Goal: Task Accomplishment & Management: Manage account settings

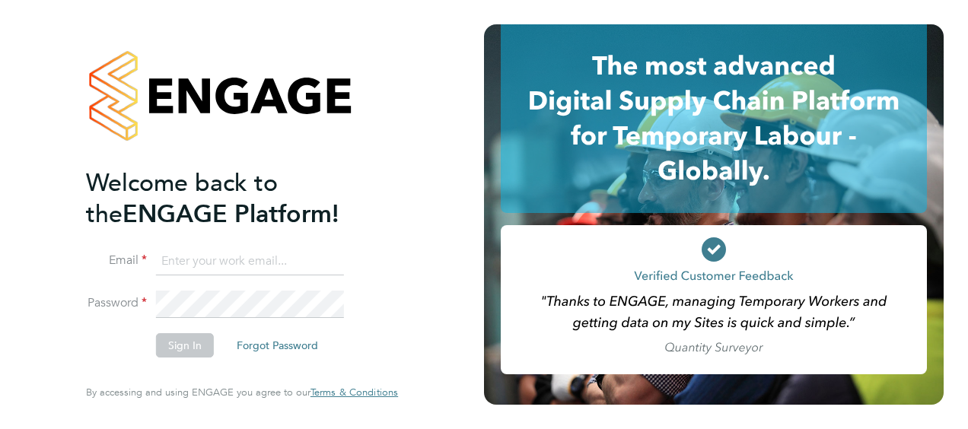
type input "[PERSON_NAME][EMAIL_ADDRESS][PERSON_NAME][DOMAIN_NAME]"
click at [206, 347] on li "Sign In Forgot Password" at bounding box center [234, 353] width 297 height 40
click at [206, 347] on button "Sign In" at bounding box center [185, 345] width 58 height 24
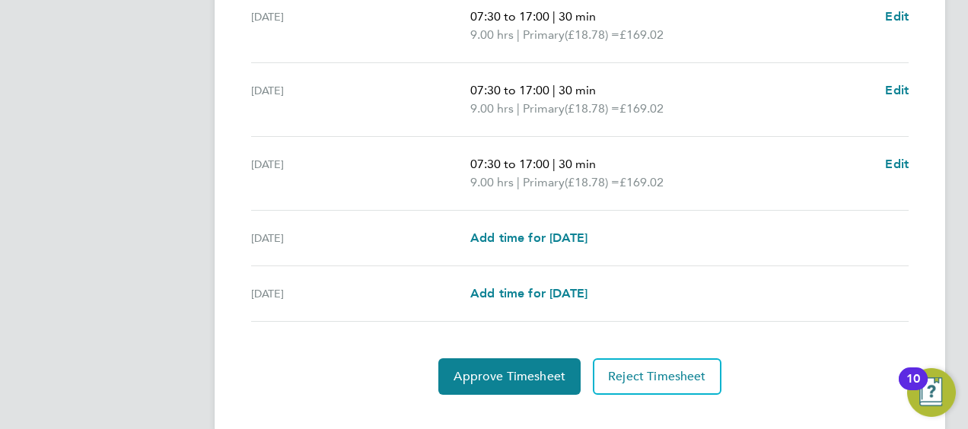
scroll to position [680, 0]
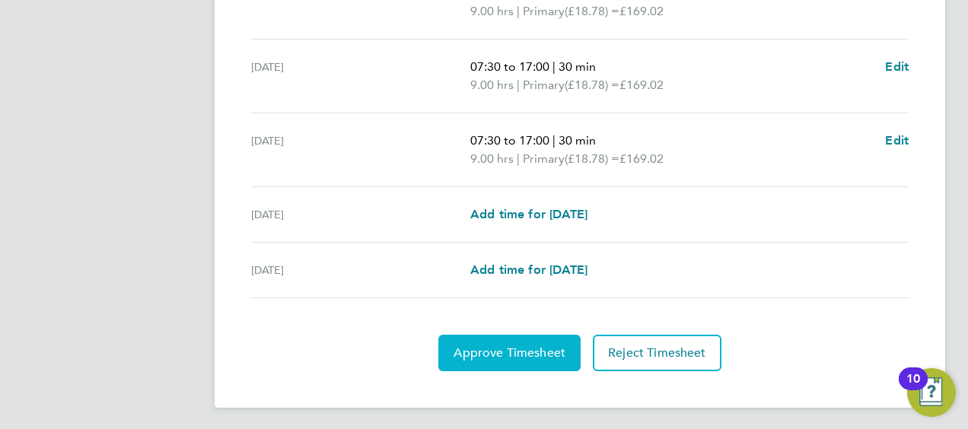
click at [506, 358] on button "Approve Timesheet" at bounding box center [509, 353] width 142 height 37
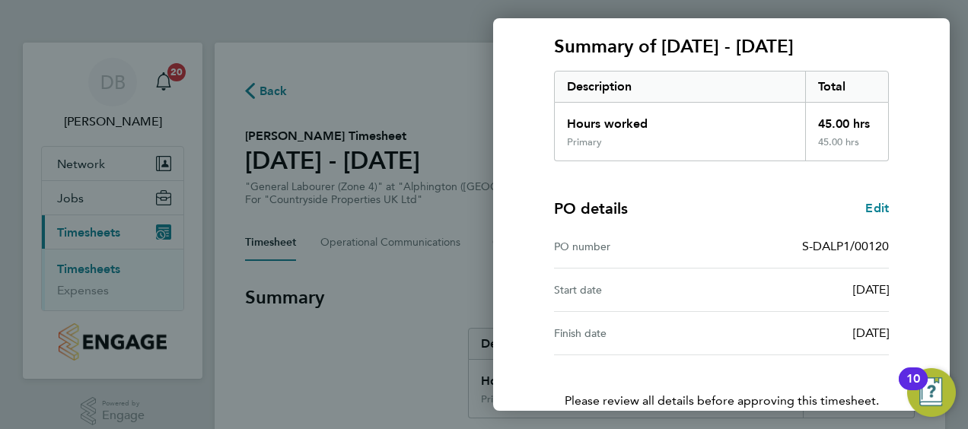
scroll to position [298, 0]
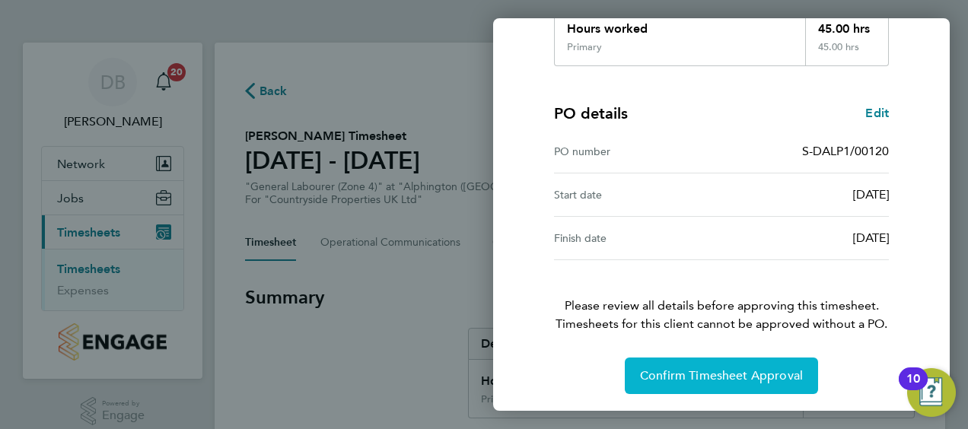
click at [702, 368] on span "Confirm Timesheet Approval" at bounding box center [721, 375] width 163 height 15
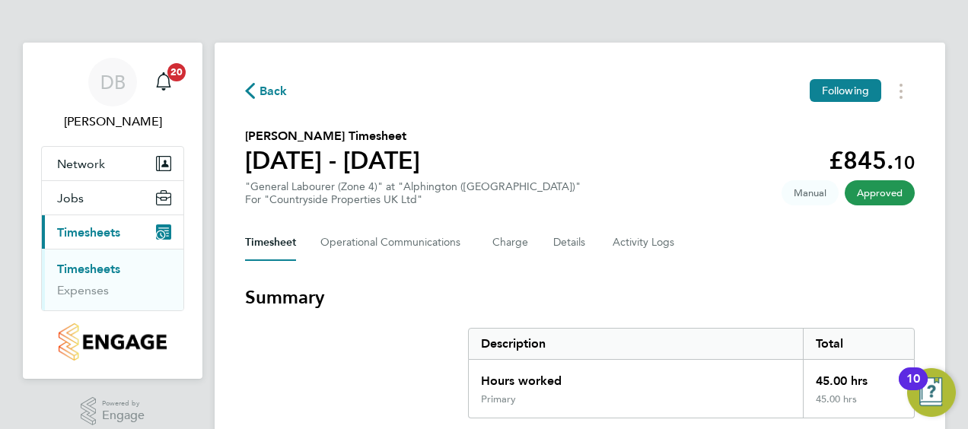
click at [98, 269] on link "Timesheets" at bounding box center [88, 269] width 63 height 14
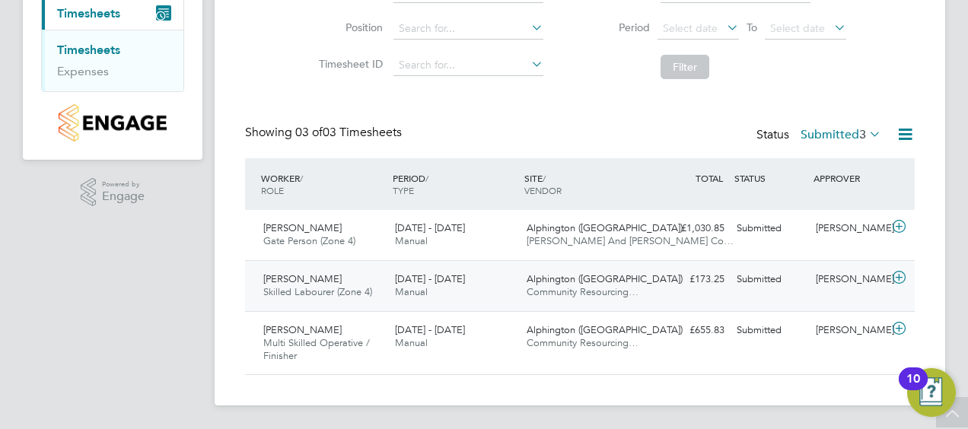
click at [902, 272] on icon at bounding box center [899, 278] width 19 height 12
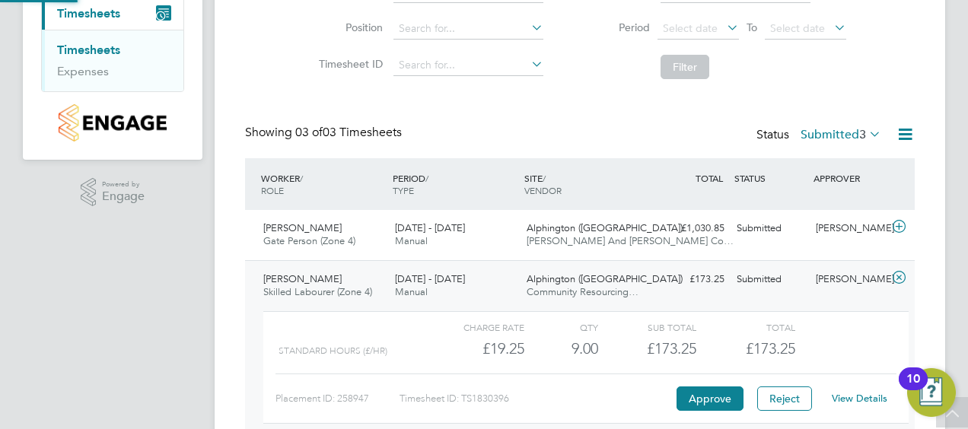
scroll to position [26, 148]
click at [703, 399] on button "Approve" at bounding box center [710, 399] width 67 height 24
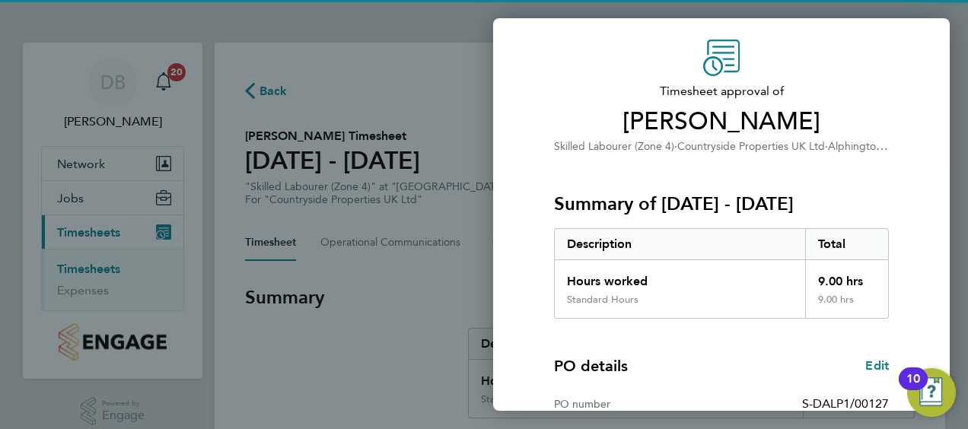
scroll to position [298, 0]
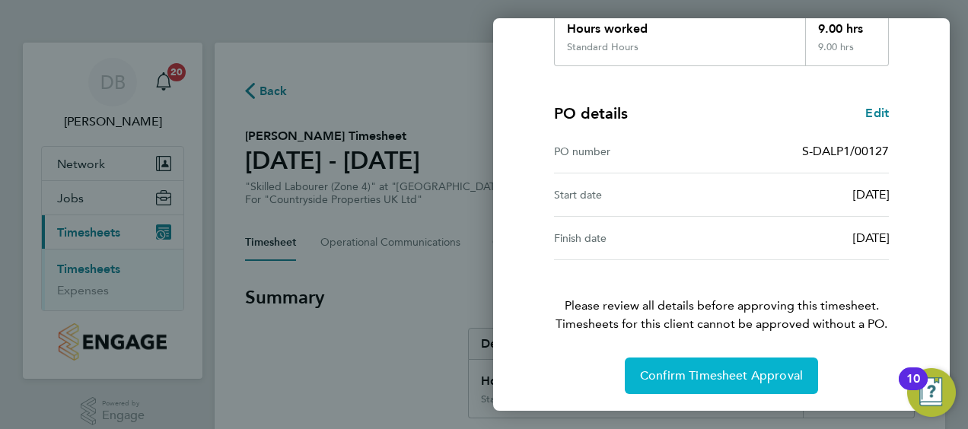
click at [714, 368] on span "Confirm Timesheet Approval" at bounding box center [721, 375] width 163 height 15
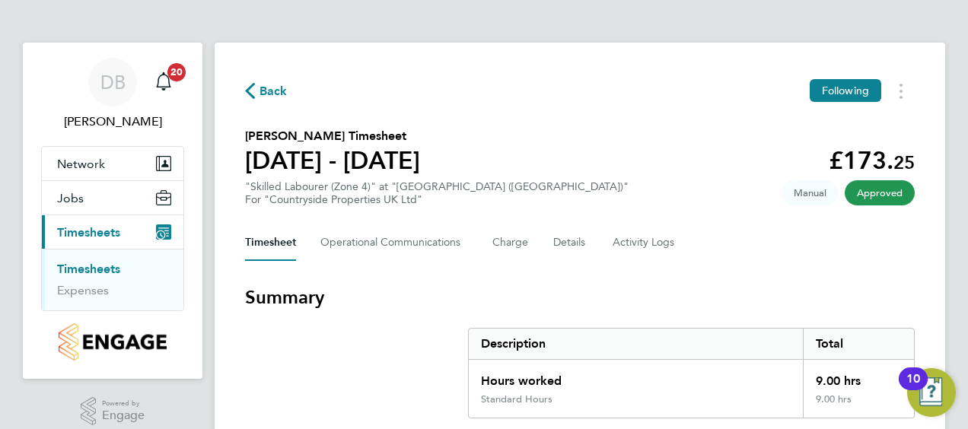
click at [108, 270] on link "Timesheets" at bounding box center [88, 269] width 63 height 14
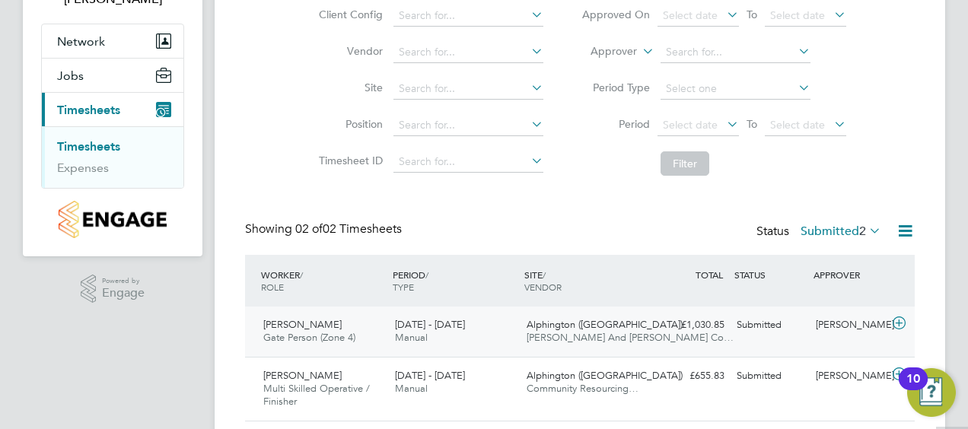
scroll to position [168, 0]
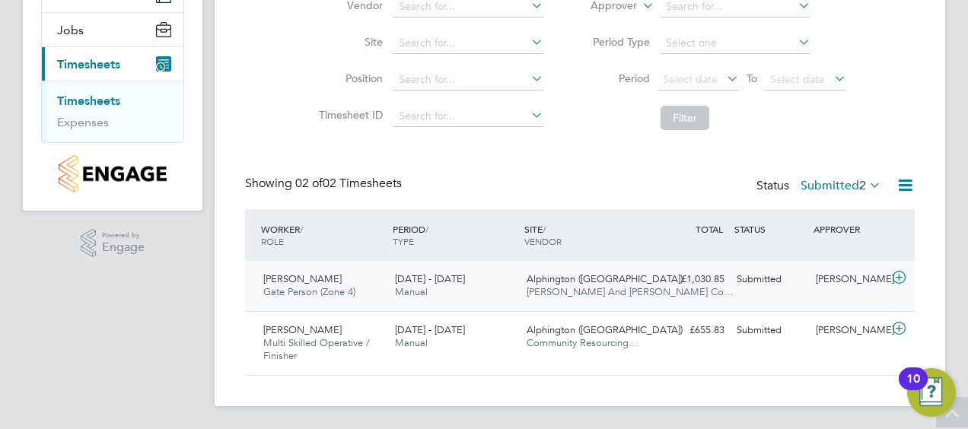
click at [902, 272] on icon at bounding box center [899, 278] width 19 height 12
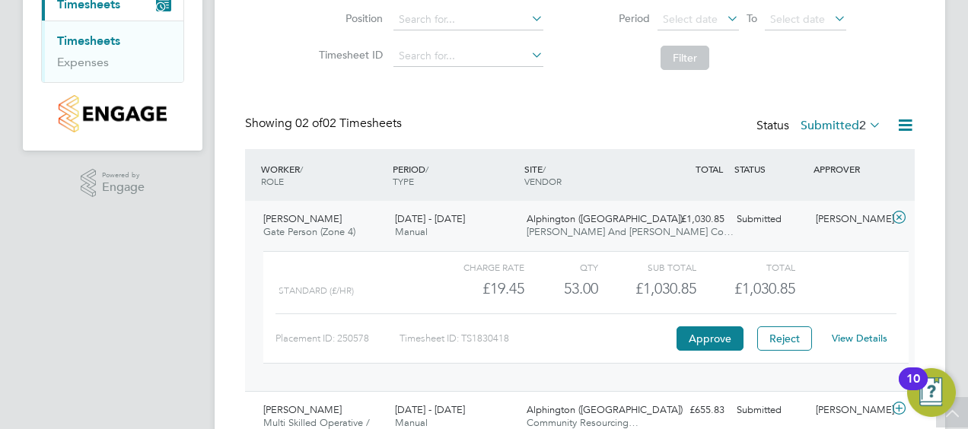
scroll to position [308, 0]
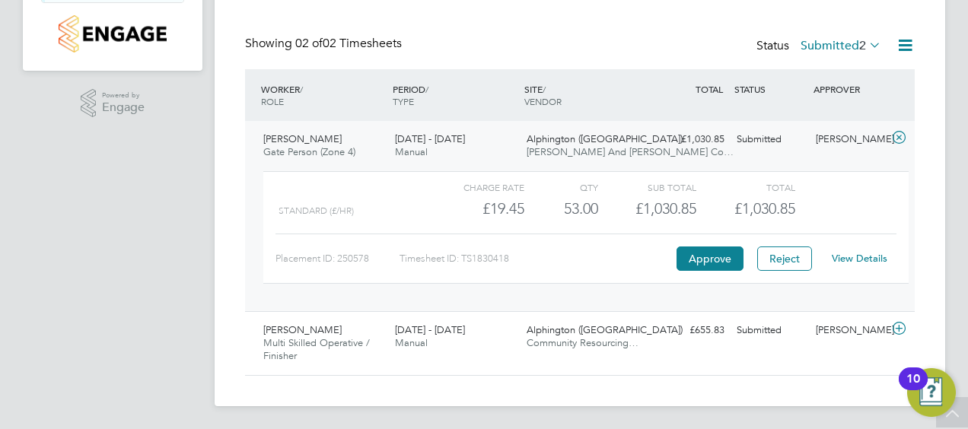
click at [846, 260] on link "View Details" at bounding box center [860, 258] width 56 height 13
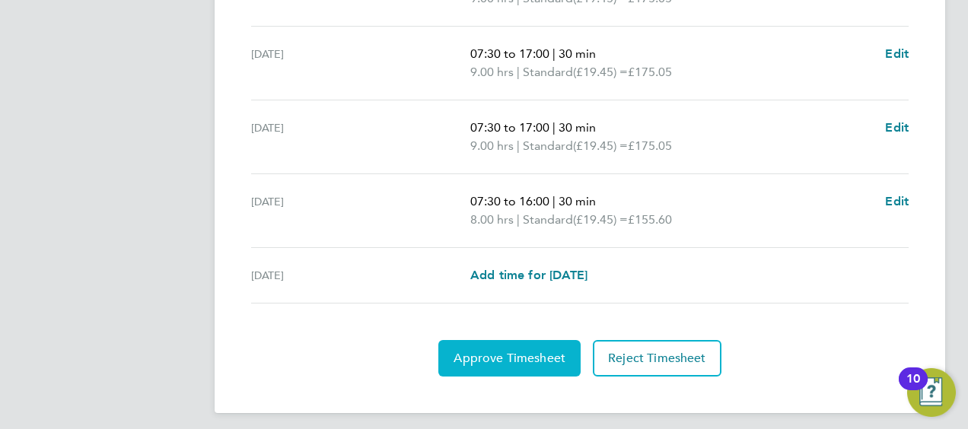
scroll to position [698, 0]
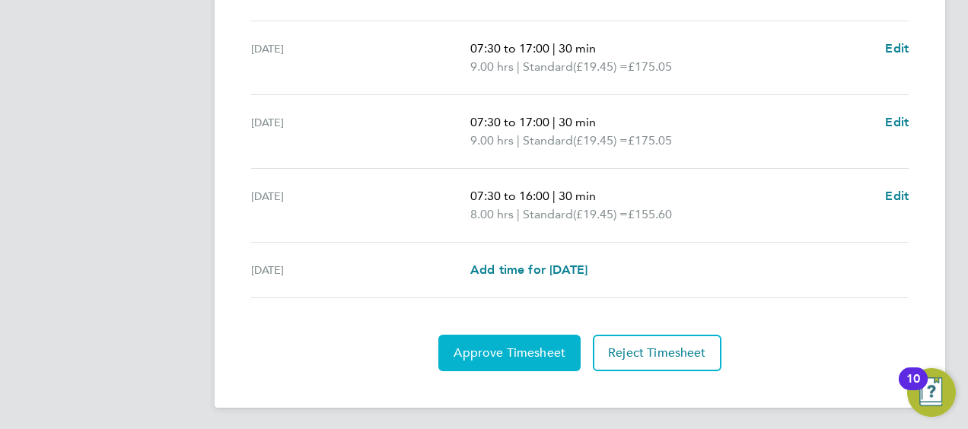
click at [508, 351] on span "Approve Timesheet" at bounding box center [510, 353] width 112 height 15
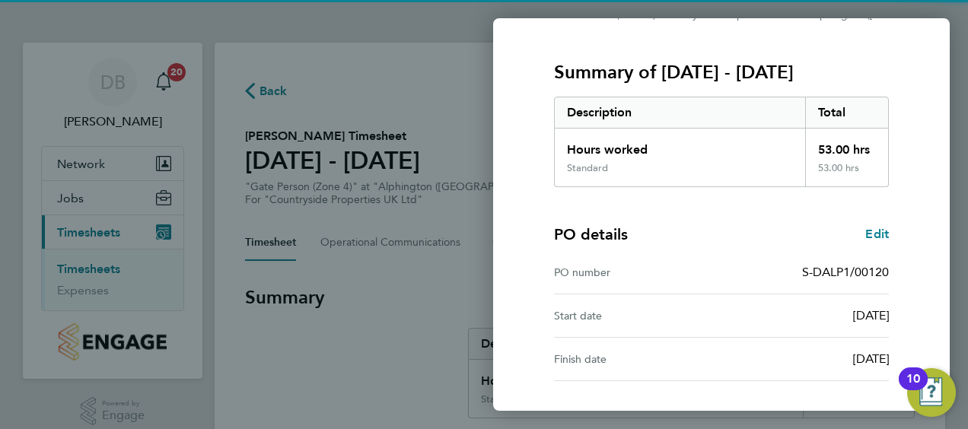
scroll to position [298, 0]
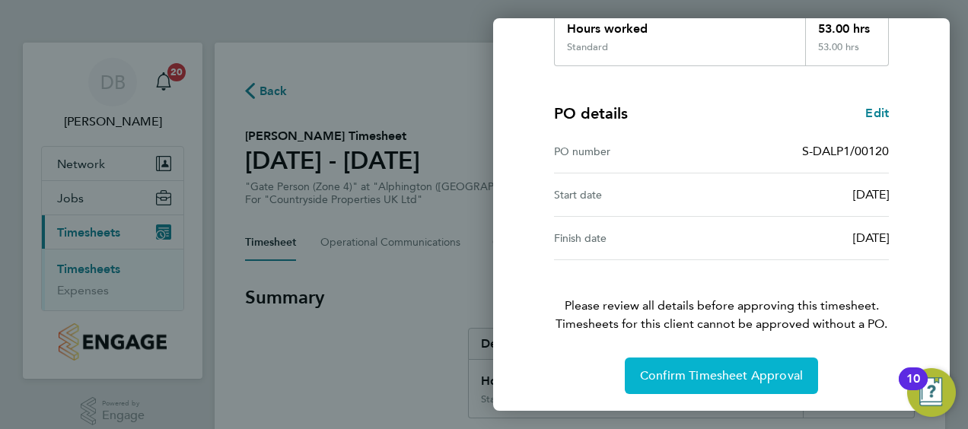
click at [683, 378] on span "Confirm Timesheet Approval" at bounding box center [721, 375] width 163 height 15
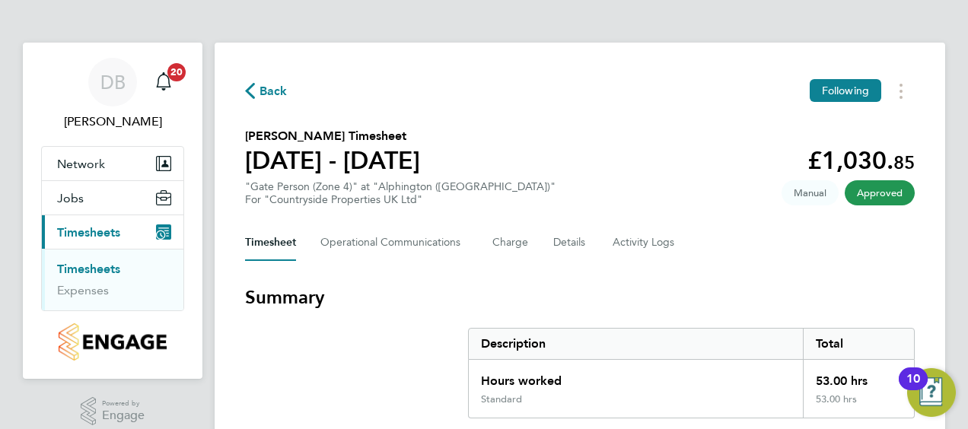
click at [106, 269] on link "Timesheets" at bounding box center [88, 269] width 63 height 14
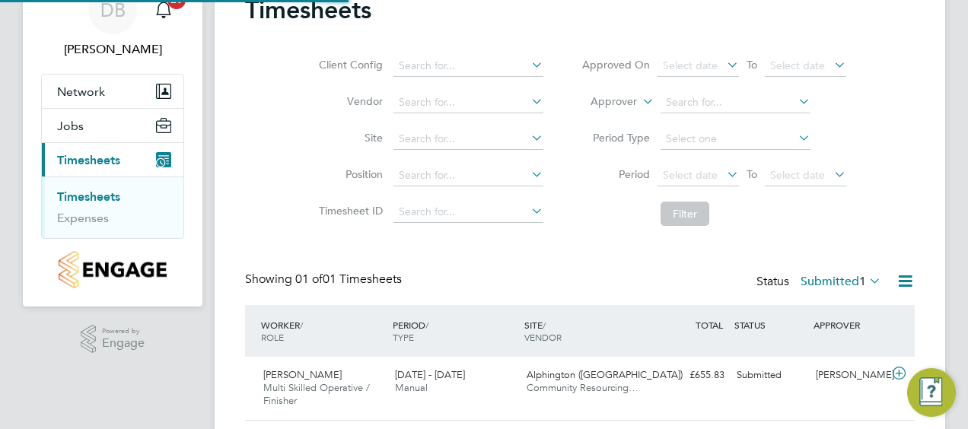
scroll to position [117, 0]
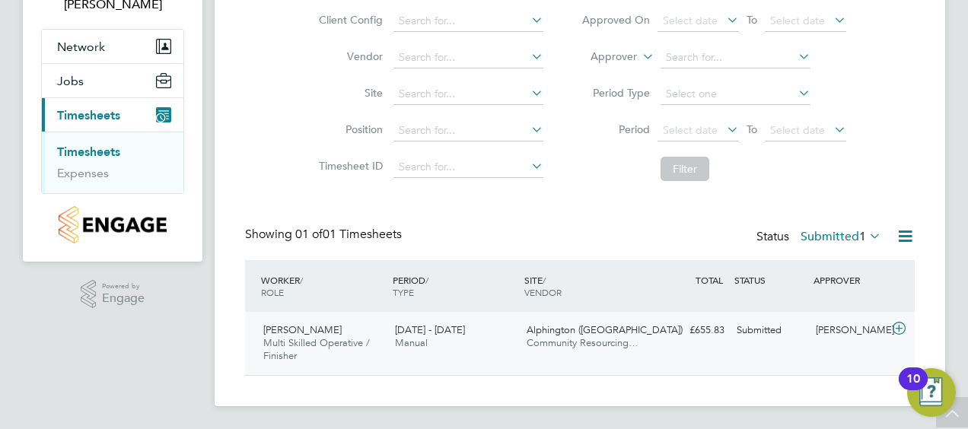
click at [904, 326] on icon at bounding box center [899, 329] width 19 height 12
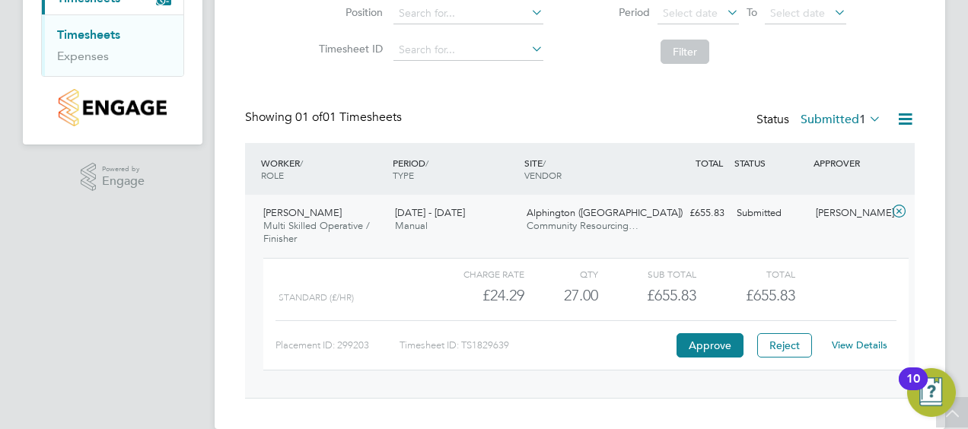
scroll to position [257, 0]
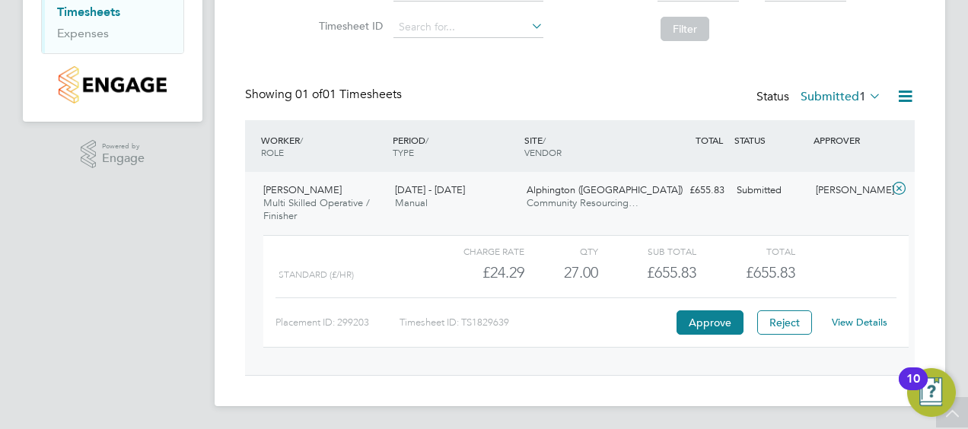
click at [863, 317] on link "View Details" at bounding box center [860, 322] width 56 height 13
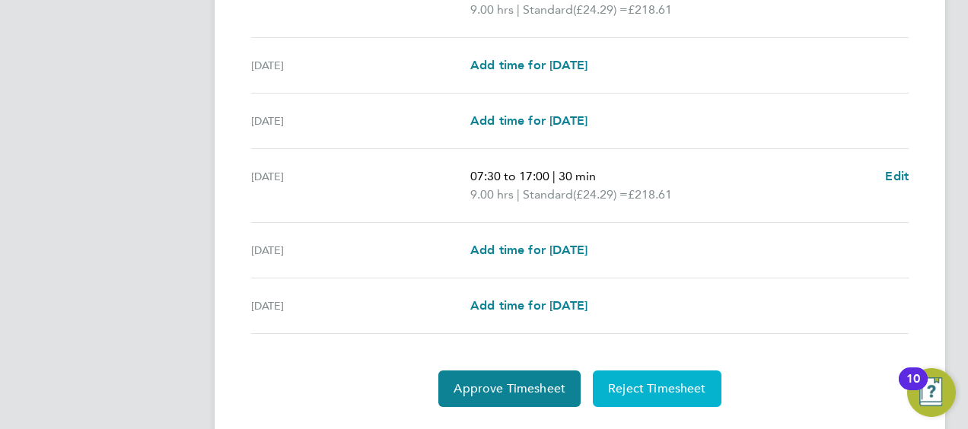
scroll to position [643, 0]
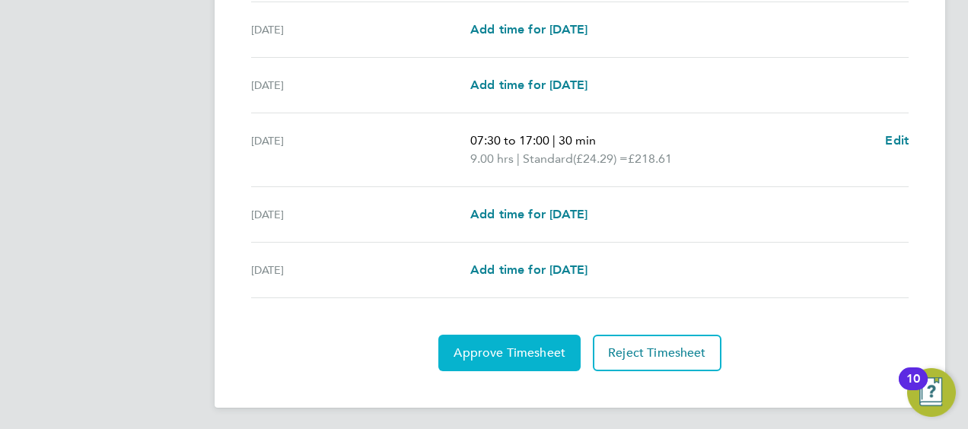
click at [484, 350] on span "Approve Timesheet" at bounding box center [510, 353] width 112 height 15
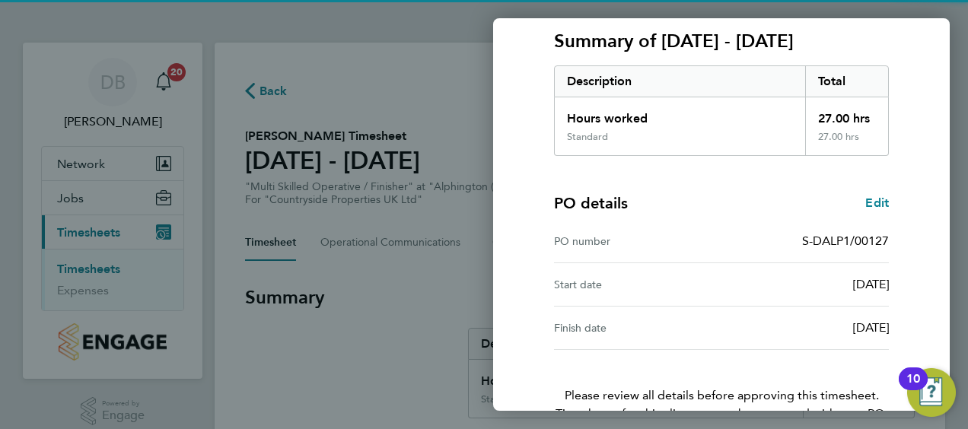
scroll to position [298, 0]
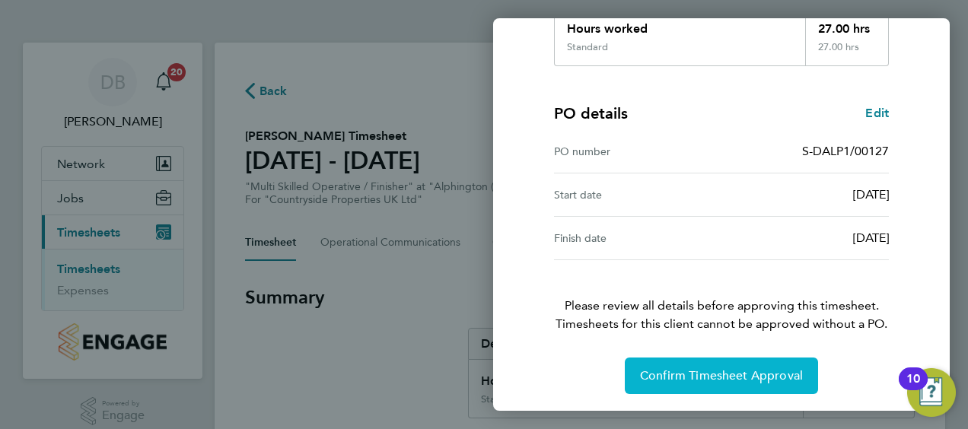
click at [678, 365] on button "Confirm Timesheet Approval" at bounding box center [721, 376] width 193 height 37
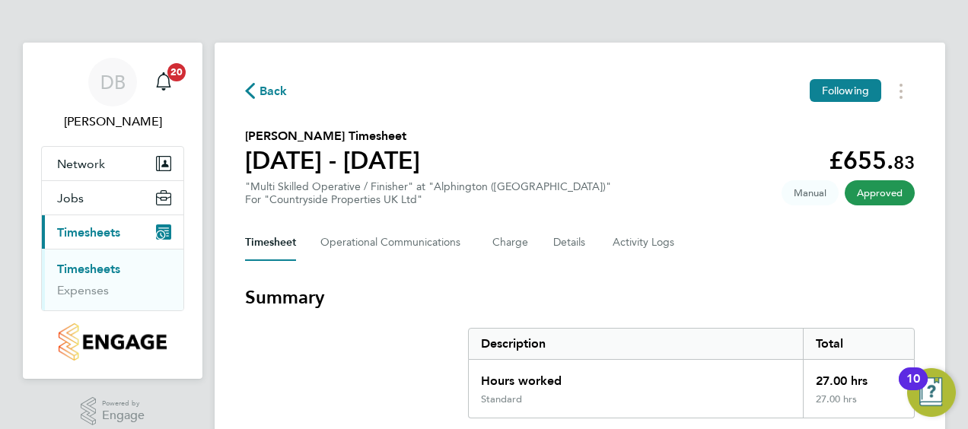
click at [97, 262] on link "Timesheets" at bounding box center [88, 269] width 63 height 14
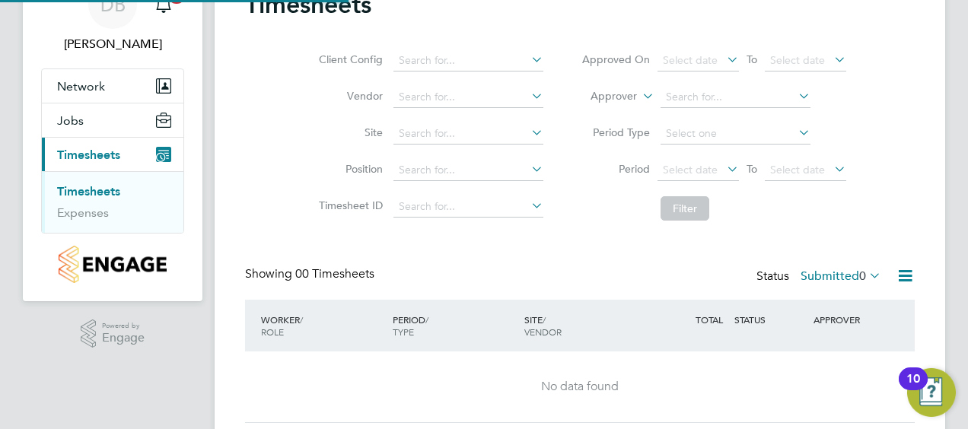
scroll to position [125, 0]
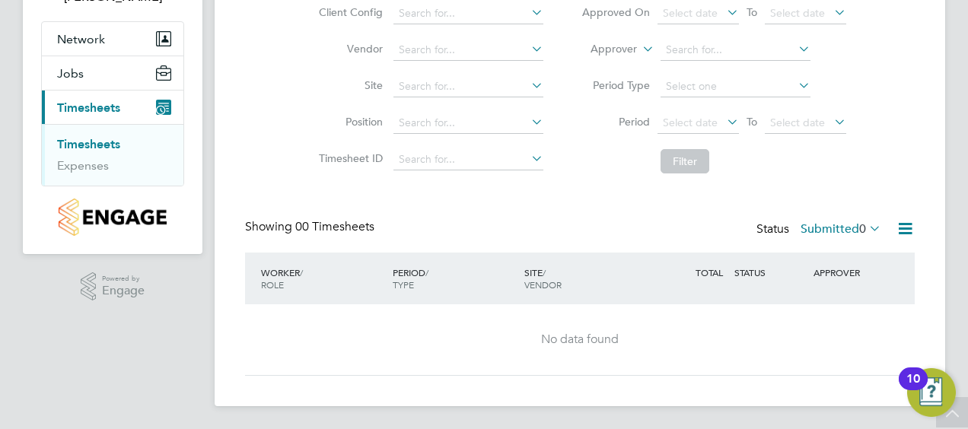
click at [97, 145] on link "Timesheets" at bounding box center [88, 144] width 63 height 14
